Goal: Check status: Check status

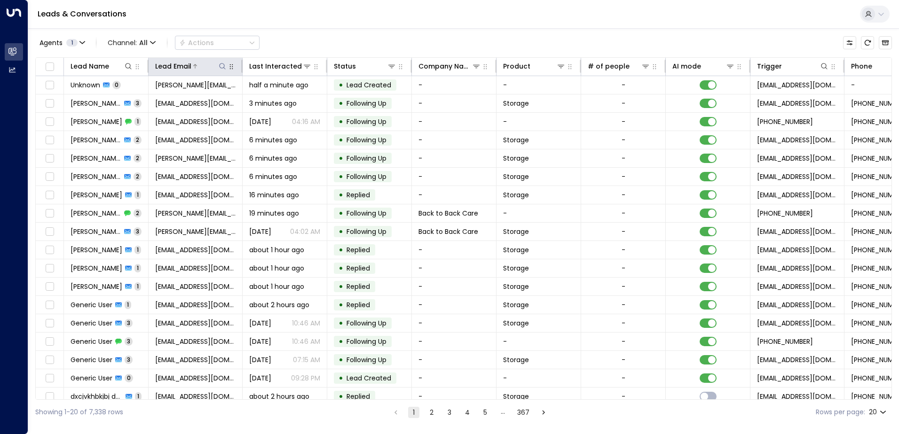
click at [219, 63] on icon at bounding box center [223, 67] width 8 height 8
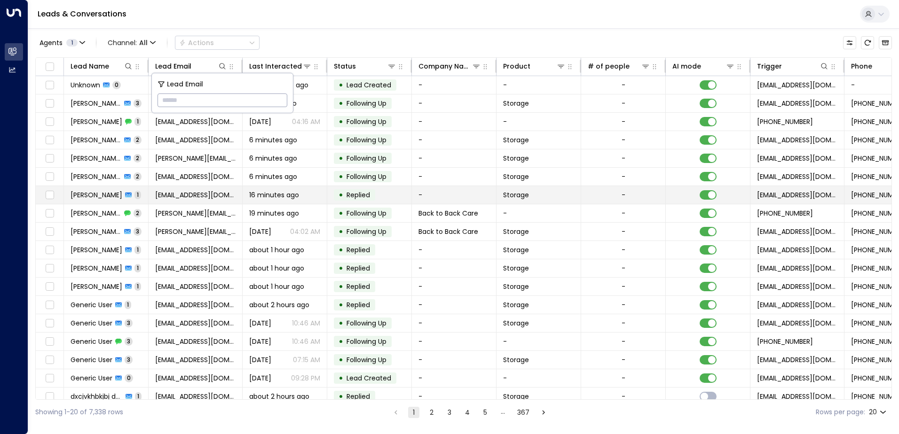
type input "**********"
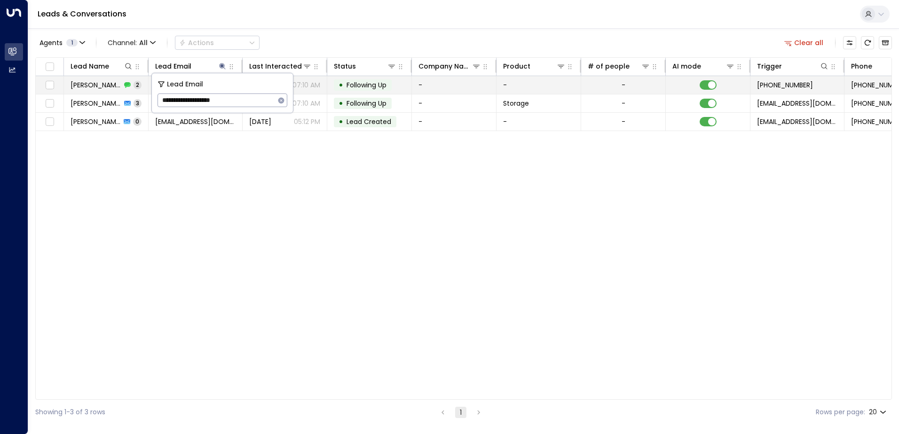
click at [362, 90] on div "• Following Up" at bounding box center [363, 84] width 58 height 11
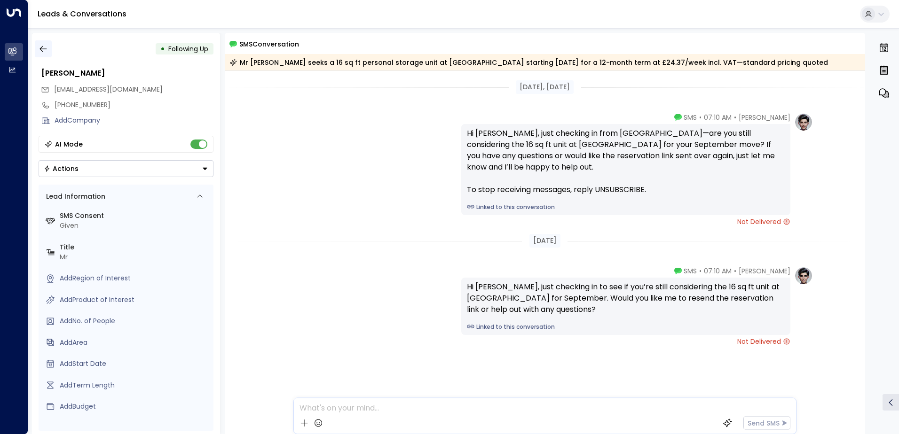
click at [43, 46] on icon "button" at bounding box center [43, 48] width 9 height 9
